Goal: Information Seeking & Learning: Learn about a topic

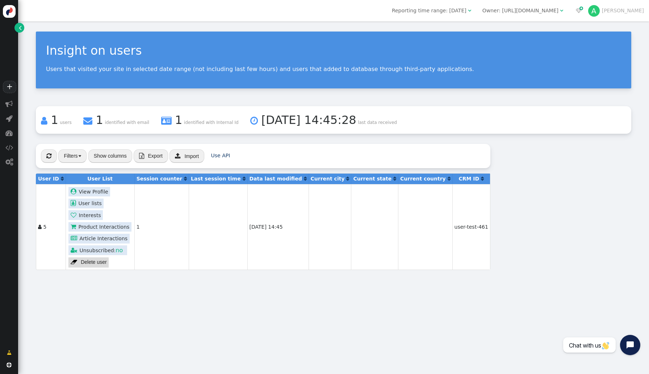
click at [94, 193] on link " View Profile" at bounding box center [89, 192] width 42 height 10
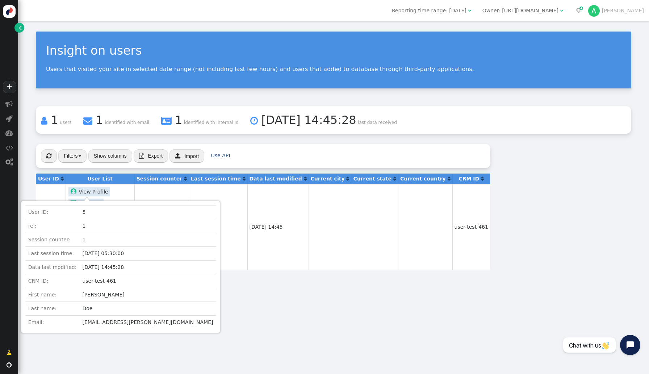
click at [157, 204] on td "1" at bounding box center [161, 227] width 54 height 86
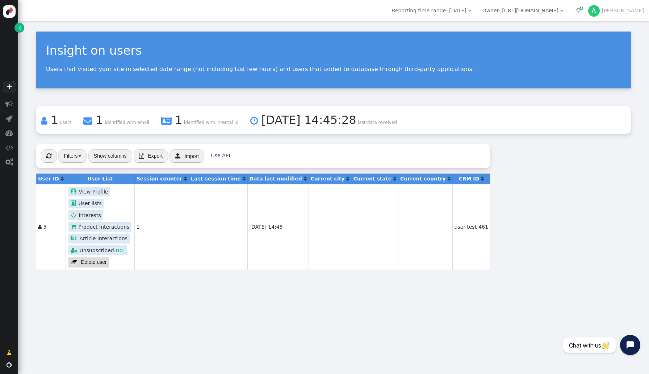
click at [120, 227] on link " Product Interactions" at bounding box center [99, 227] width 63 height 10
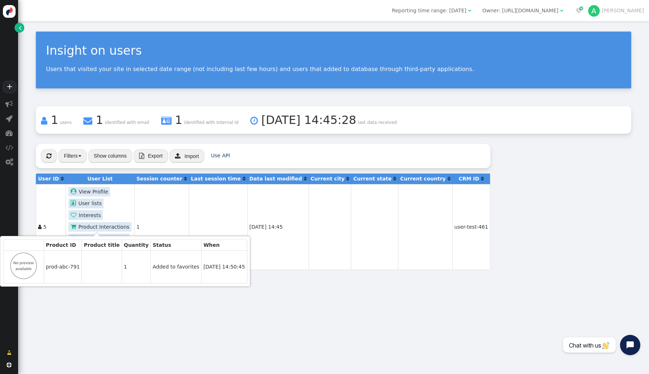
click at [161, 206] on td "1" at bounding box center [161, 227] width 54 height 86
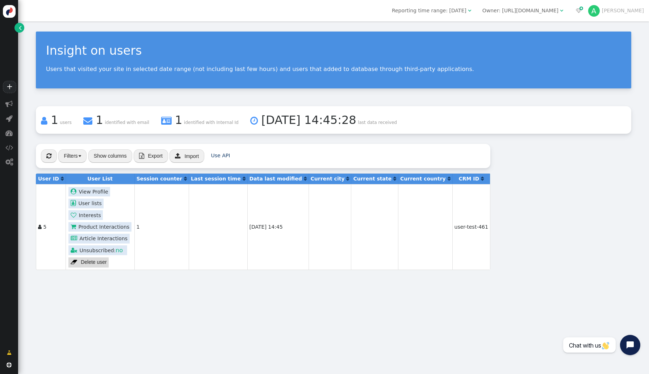
click at [41, 44] on div "Insight on users Users that visited your site in selected date range (not inclu…" at bounding box center [334, 60] width 596 height 57
click at [119, 223] on link " Product Interactions" at bounding box center [99, 227] width 63 height 10
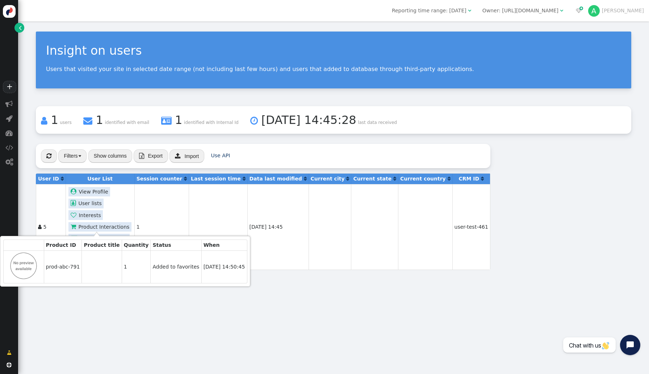
click at [236, 309] on div "Insight on users Users that visited your site in selected date range (not inclu…" at bounding box center [333, 197] width 631 height 353
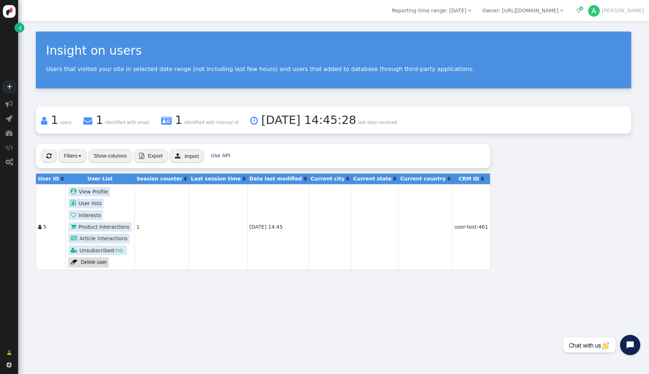
click at [97, 223] on link " Product Interactions" at bounding box center [99, 227] width 63 height 10
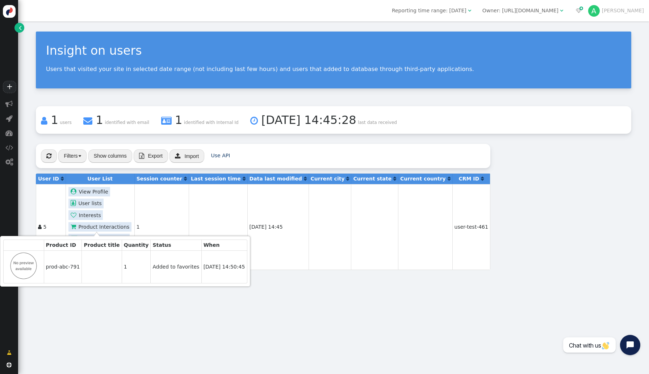
click at [189, 304] on div "Insight on users Users that visited your site in selected date range (not inclu…" at bounding box center [333, 197] width 631 height 353
